Goal: Information Seeking & Learning: Learn about a topic

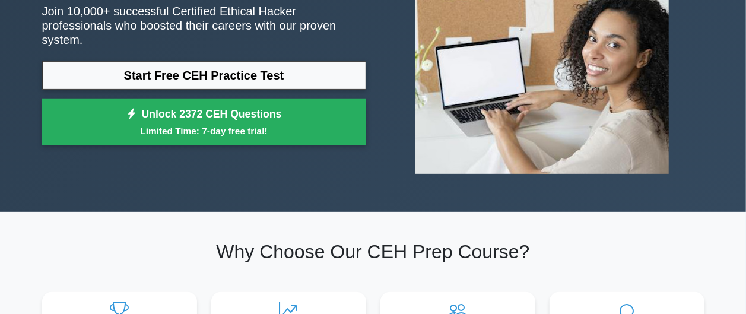
scroll to position [142, 0]
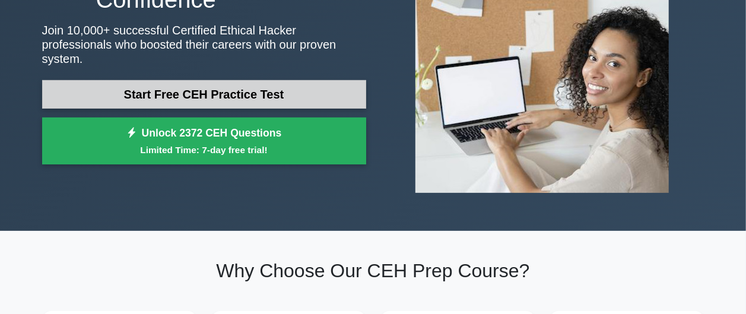
click at [236, 88] on link "Start Free CEH Practice Test" at bounding box center [204, 94] width 324 height 28
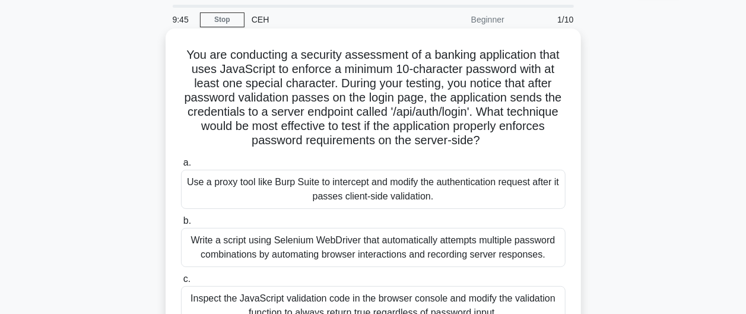
scroll to position [142, 0]
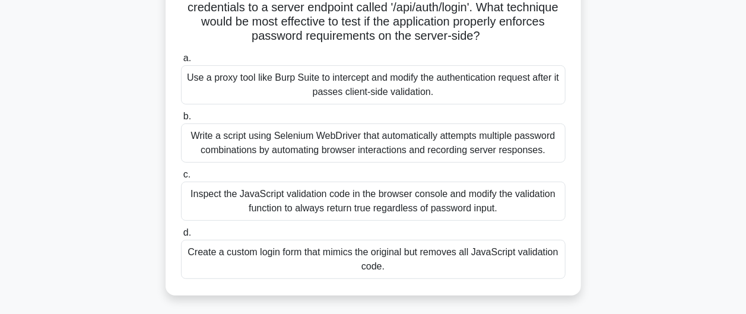
click at [362, 82] on div "Use a proxy tool like Burp Suite to intercept and modify the authentication req…" at bounding box center [373, 84] width 385 height 39
click at [181, 62] on input "a. Use a proxy tool like Burp Suite to intercept and modify the authentication …" at bounding box center [181, 59] width 0 height 8
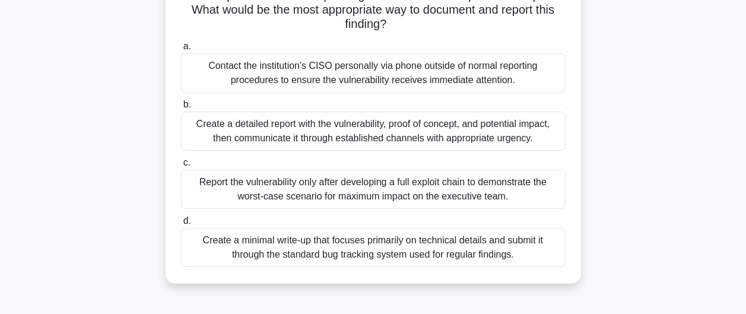
scroll to position [214, 0]
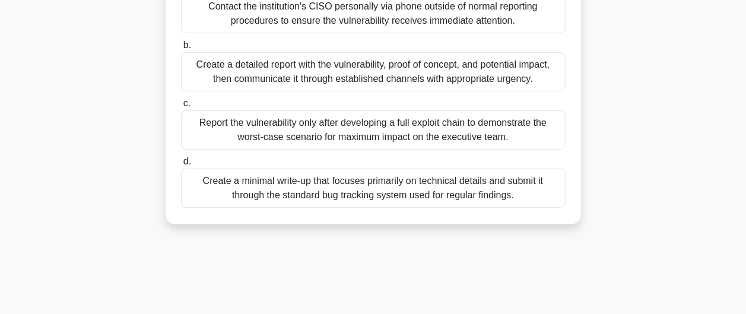
click at [323, 72] on div "Create a detailed report with the vulnerability, proof of concept, and potentia…" at bounding box center [373, 71] width 385 height 39
click at [181, 49] on input "b. Create a detailed report with the vulnerability, proof of concept, and poten…" at bounding box center [181, 46] width 0 height 8
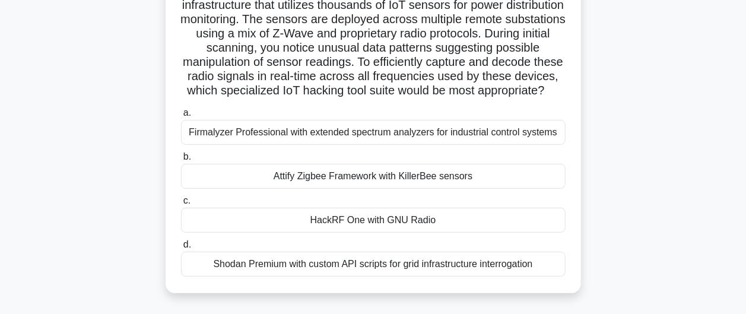
scroll to position [142, 0]
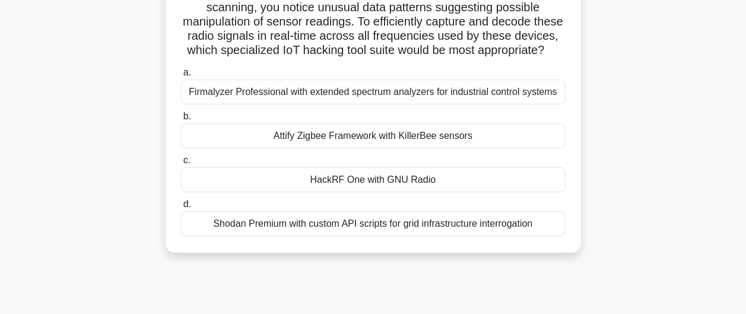
click at [297, 188] on div "HackRF One with GNU Radio" at bounding box center [373, 179] width 385 height 25
click at [181, 164] on input "c. HackRF One with GNU Radio" at bounding box center [181, 161] width 0 height 8
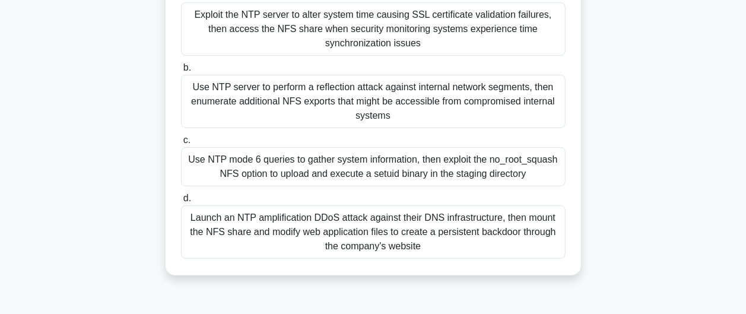
scroll to position [285, 0]
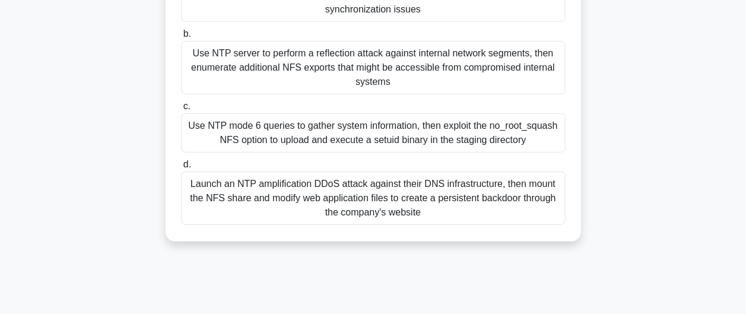
click at [359, 123] on div "Use NTP mode 6 queries to gather system information, then exploit the no_root_s…" at bounding box center [373, 132] width 385 height 39
click at [181, 110] on input "c. Use NTP mode 6 queries to gather system information, then exploit the no_roo…" at bounding box center [181, 107] width 0 height 8
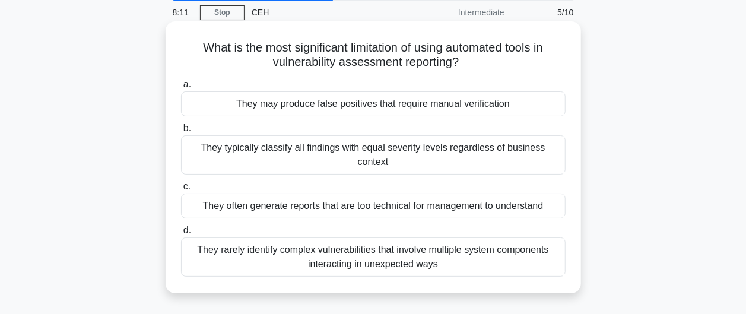
scroll to position [0, 0]
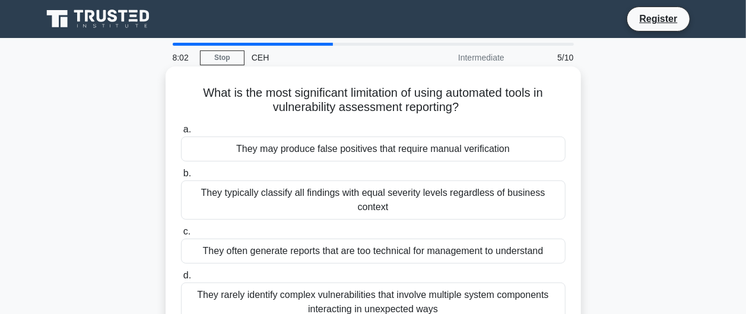
click at [342, 153] on div "They may produce false positives that require manual verification" at bounding box center [373, 149] width 385 height 25
click at [181, 134] on input "a. They may produce false positives that require manual verification" at bounding box center [181, 130] width 0 height 8
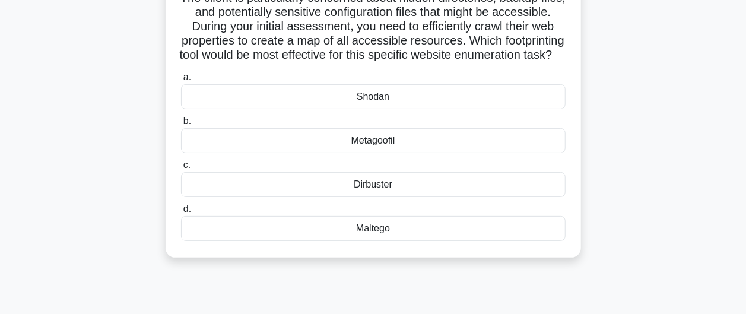
scroll to position [142, 0]
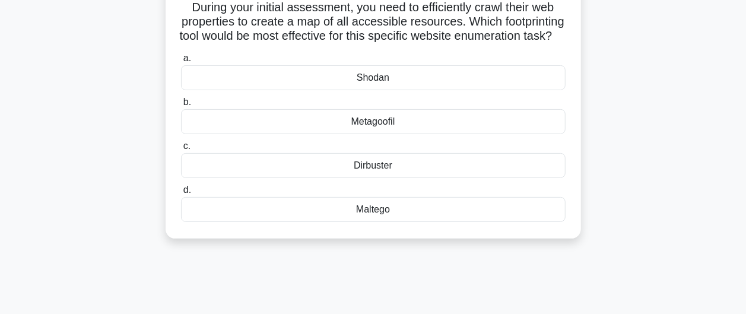
click at [362, 218] on div "Maltego" at bounding box center [373, 209] width 385 height 25
click at [181, 194] on input "d. [GEOGRAPHIC_DATA]" at bounding box center [181, 190] width 0 height 8
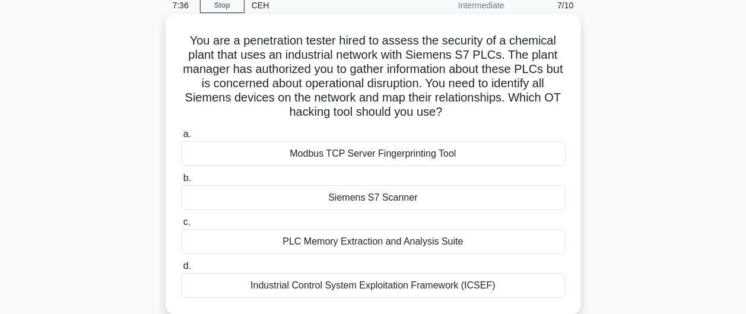
scroll to position [71, 0]
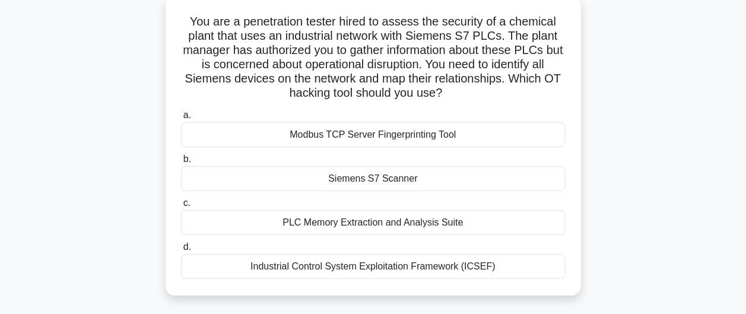
click at [354, 179] on div "Siemens S7 Scanner" at bounding box center [373, 178] width 385 height 25
click at [181, 163] on input "b. Siemens S7 Scanner" at bounding box center [181, 160] width 0 height 8
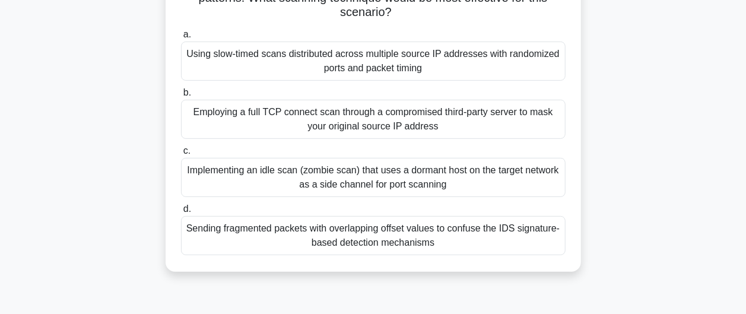
scroll to position [214, 0]
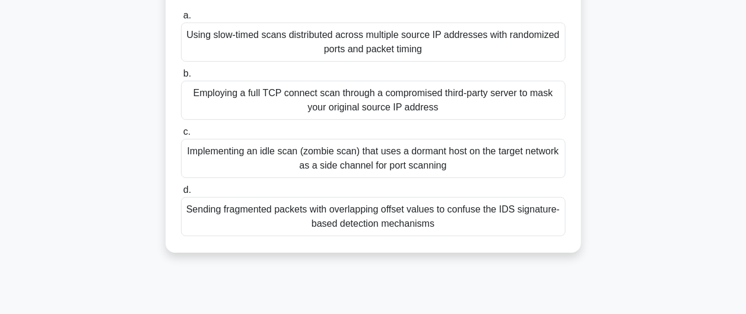
click at [338, 216] on div "Sending fragmented packets with overlapping offset values to confuse the IDS si…" at bounding box center [373, 216] width 385 height 39
click at [181, 194] on input "d. Sending fragmented packets with overlapping offset values to confuse the IDS…" at bounding box center [181, 190] width 0 height 8
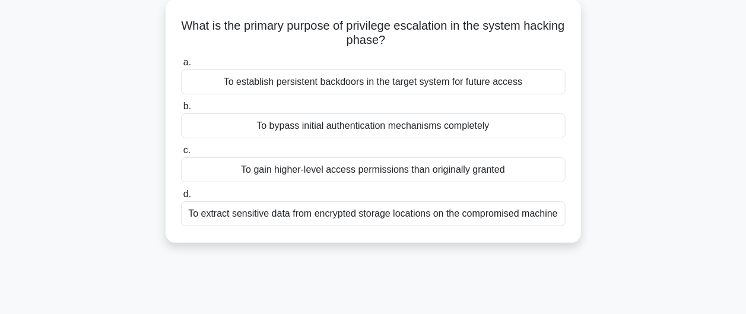
scroll to position [0, 0]
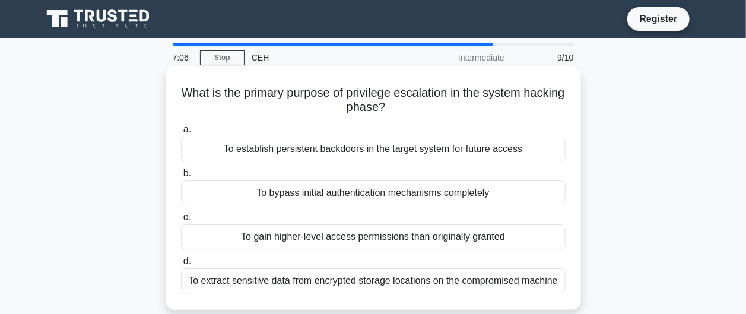
click at [328, 238] on div "To gain higher-level access permissions than originally granted" at bounding box center [373, 236] width 385 height 25
click at [181, 221] on input "c. To gain higher-level access permissions than originally granted" at bounding box center [181, 218] width 0 height 8
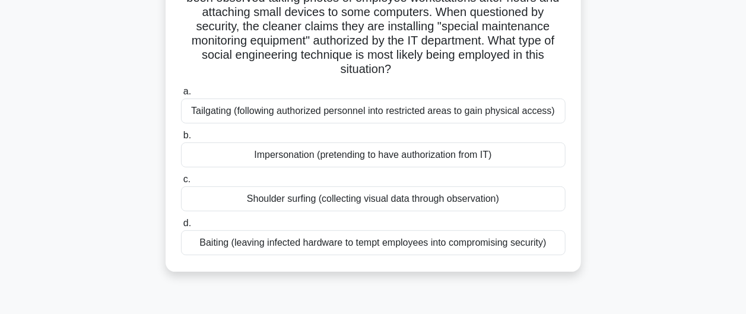
scroll to position [142, 0]
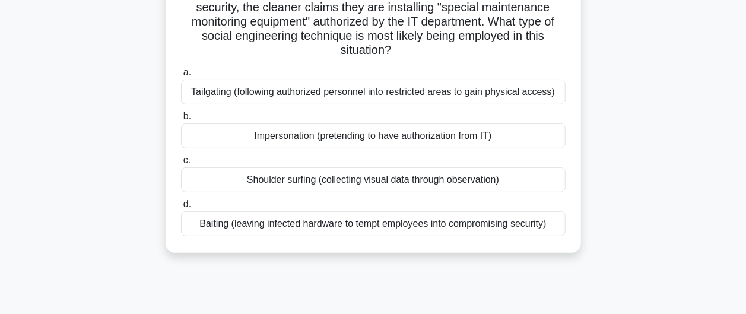
click at [440, 182] on div "Shoulder surfing (collecting visual data through observation)" at bounding box center [373, 179] width 385 height 25
click at [181, 164] on input "c. Shoulder surfing (collecting visual data through observation)" at bounding box center [181, 161] width 0 height 8
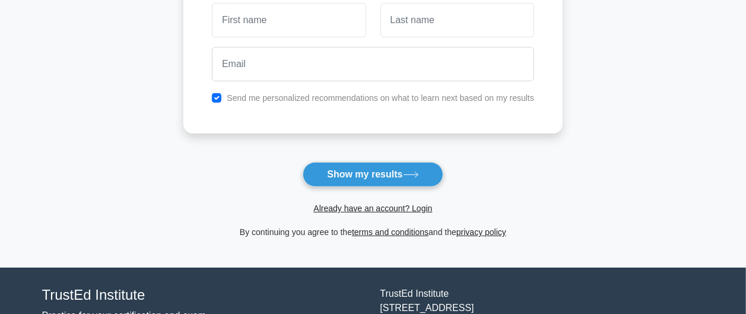
scroll to position [138, 0]
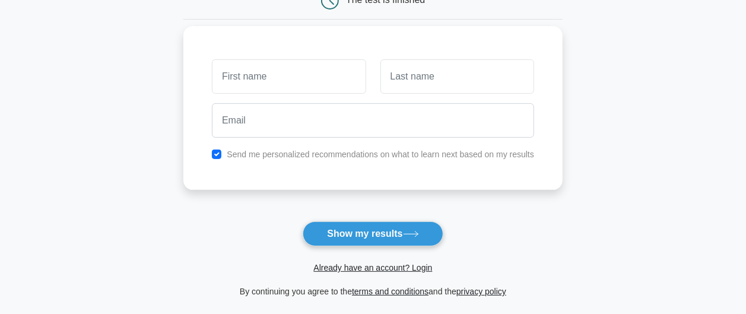
click at [283, 74] on input "text" at bounding box center [289, 76] width 154 height 34
type input "s"
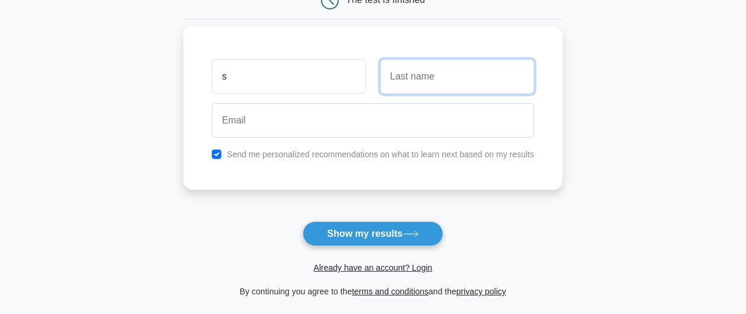
click at [469, 69] on input "text" at bounding box center [457, 76] width 154 height 34
type input "t"
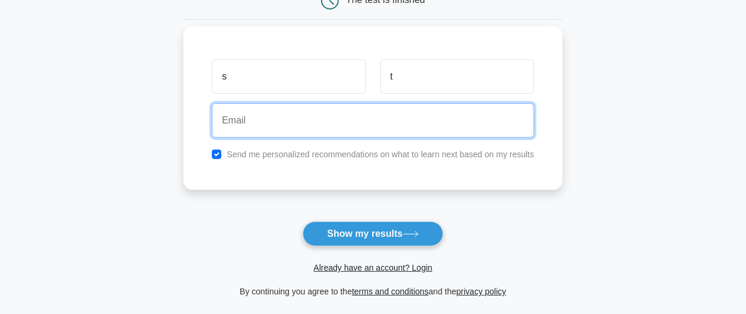
click at [340, 129] on input "email" at bounding box center [373, 120] width 322 height 34
type input "sarahthansj@gmail.com"
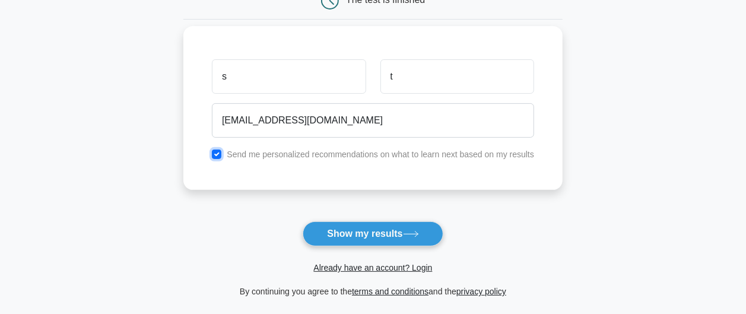
click at [214, 151] on input "checkbox" at bounding box center [216, 154] width 9 height 9
checkbox input "false"
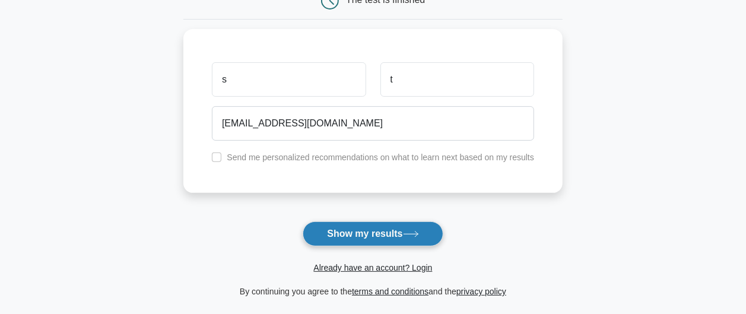
click at [312, 229] on button "Show my results" at bounding box center [373, 233] width 140 height 25
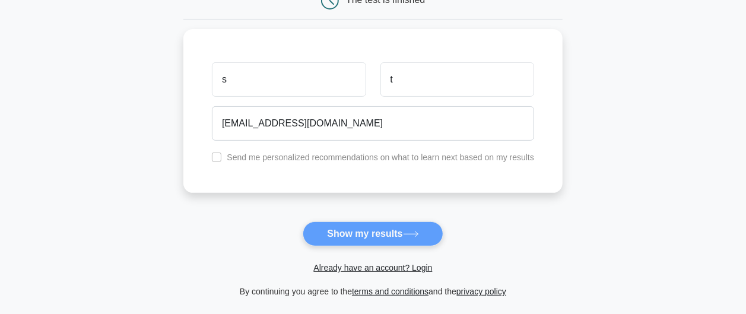
scroll to position [0, 0]
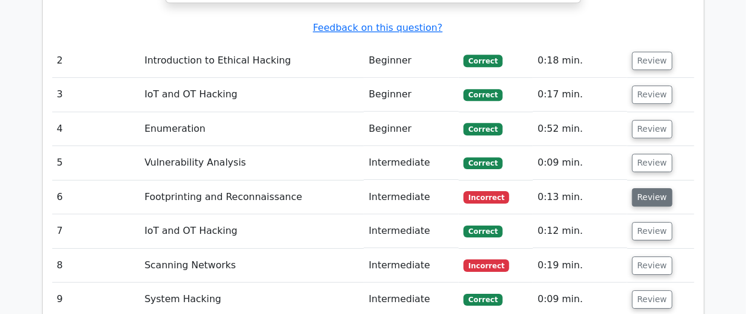
scroll to position [1781, 0]
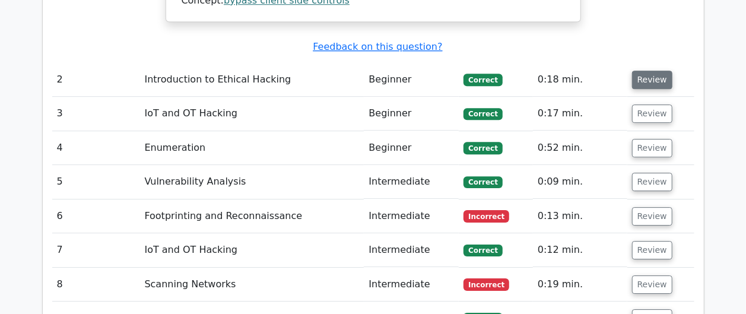
click at [659, 71] on button "Review" at bounding box center [652, 80] width 40 height 18
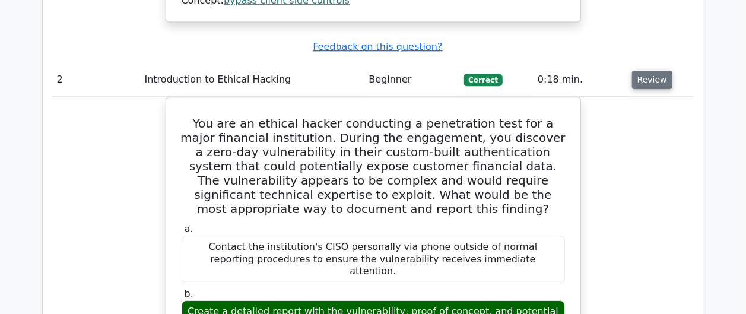
click at [648, 71] on button "Review" at bounding box center [652, 80] width 40 height 18
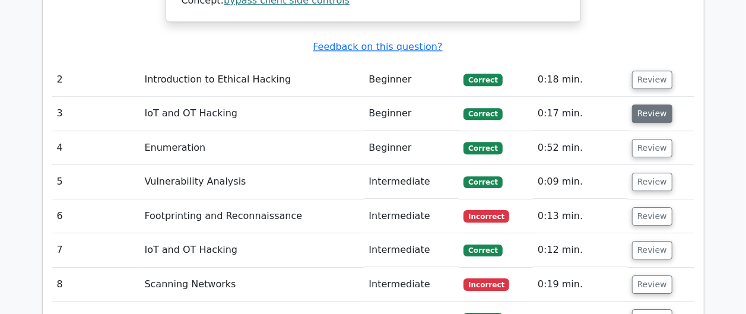
click at [647, 104] on button "Review" at bounding box center [652, 113] width 40 height 18
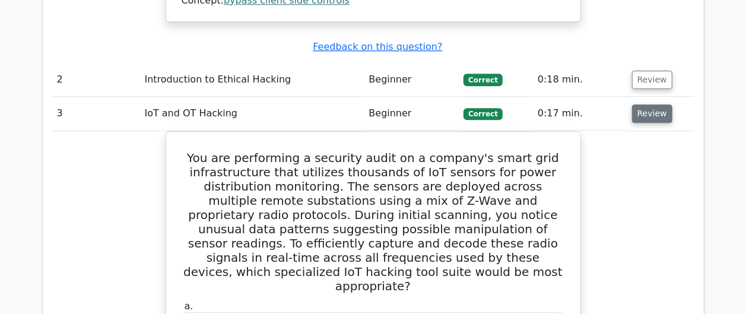
click at [645, 104] on button "Review" at bounding box center [652, 113] width 40 height 18
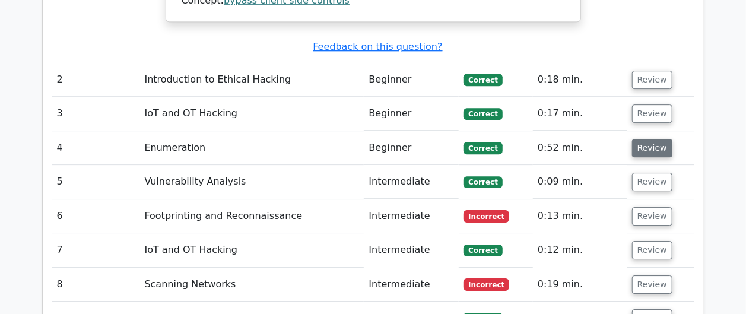
click at [639, 139] on button "Review" at bounding box center [652, 148] width 40 height 18
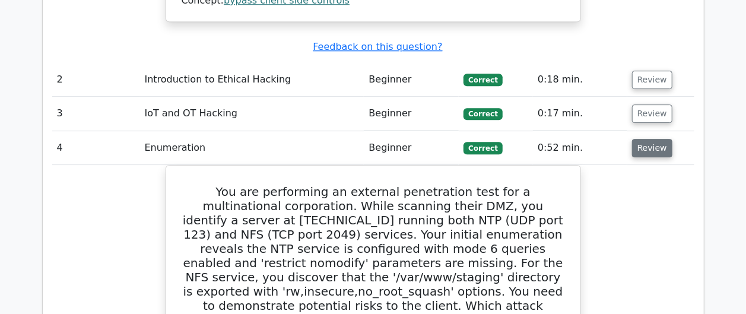
click at [640, 139] on button "Review" at bounding box center [652, 148] width 40 height 18
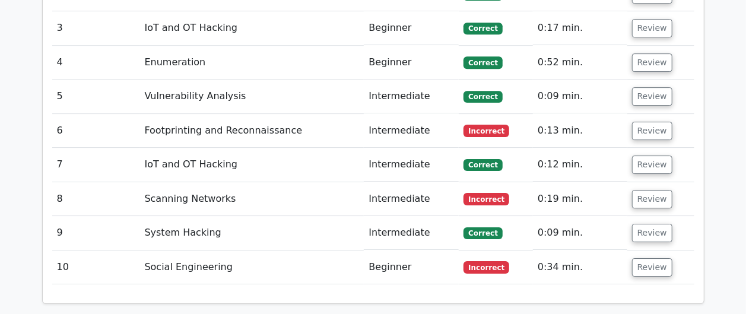
scroll to position [1923, 0]
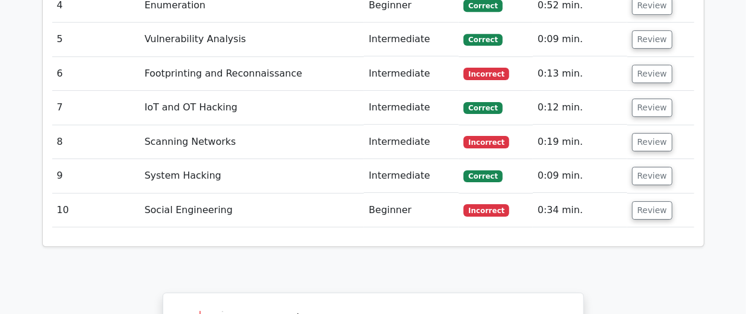
click at [647, 57] on td "Review" at bounding box center [660, 74] width 67 height 34
click at [647, 65] on button "Review" at bounding box center [652, 74] width 40 height 18
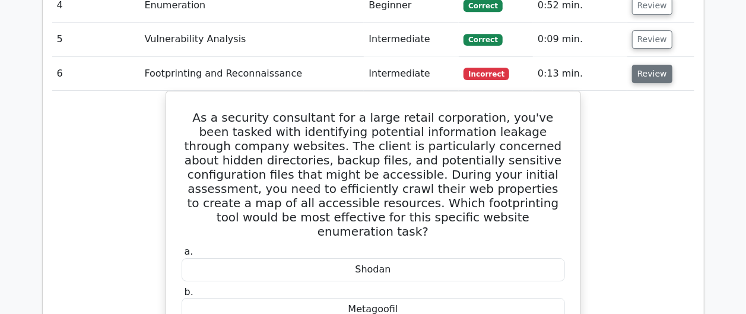
click at [647, 65] on button "Review" at bounding box center [652, 74] width 40 height 18
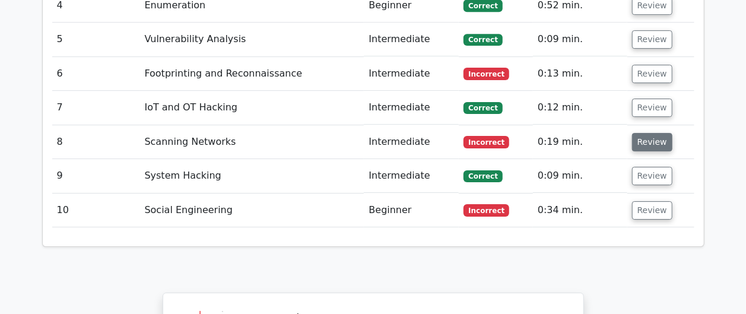
click at [635, 133] on button "Review" at bounding box center [652, 142] width 40 height 18
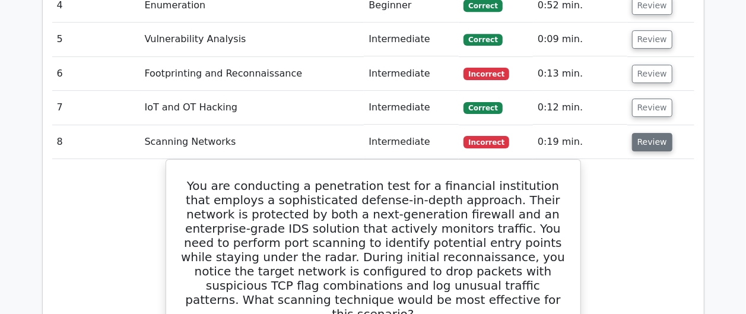
click at [660, 133] on button "Review" at bounding box center [652, 142] width 40 height 18
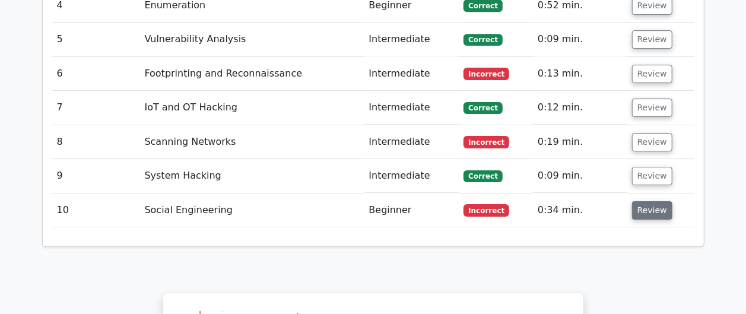
click at [643, 201] on button "Review" at bounding box center [652, 210] width 40 height 18
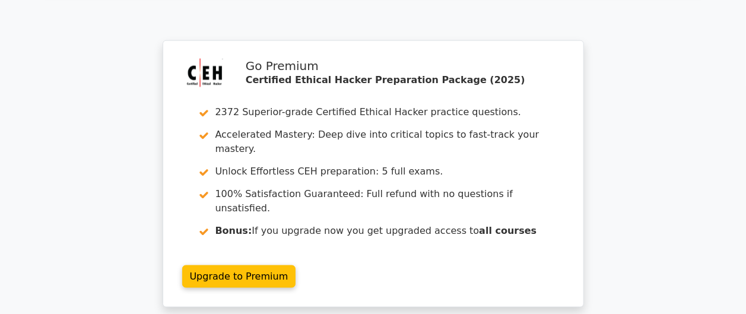
scroll to position [3061, 0]
